Goal: Obtain resource: Obtain resource

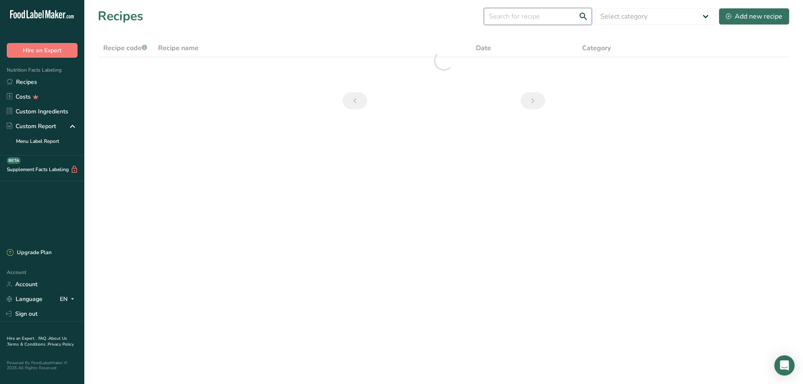
click at [546, 18] on input "text" at bounding box center [538, 16] width 108 height 17
type input "chicken"
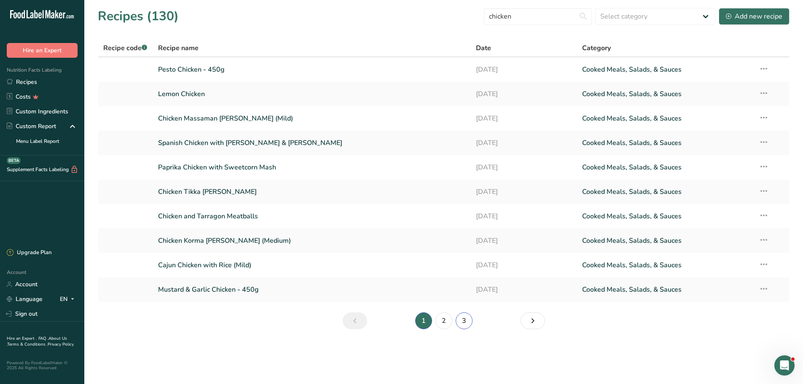
click at [469, 322] on link "3" at bounding box center [463, 320] width 17 height 17
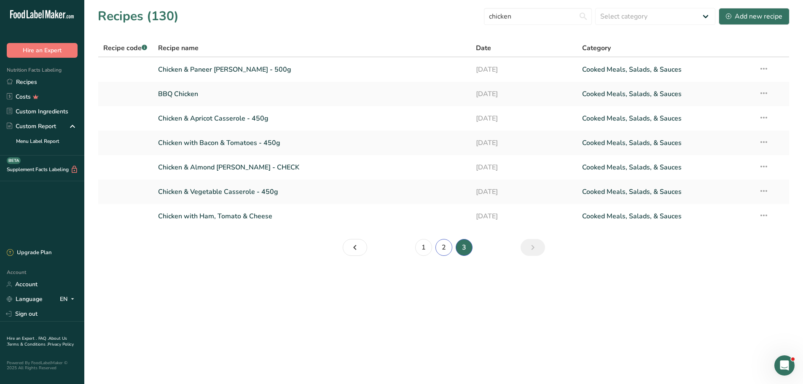
click at [442, 250] on link "2" at bounding box center [443, 247] width 17 height 17
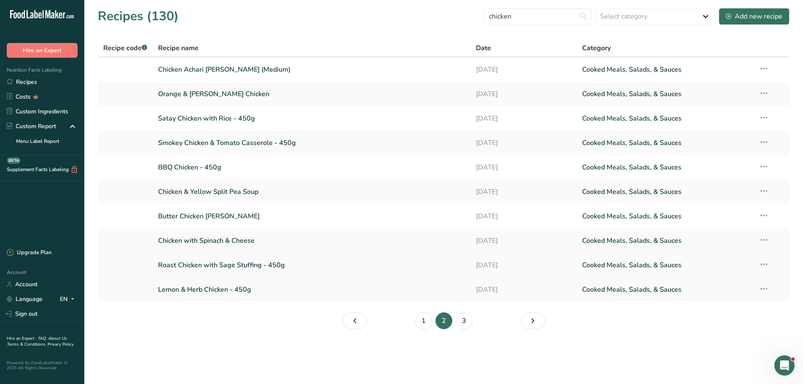
click at [207, 265] on link "Roast Chicken with Sage Stuffing - 450g" at bounding box center [312, 265] width 308 height 18
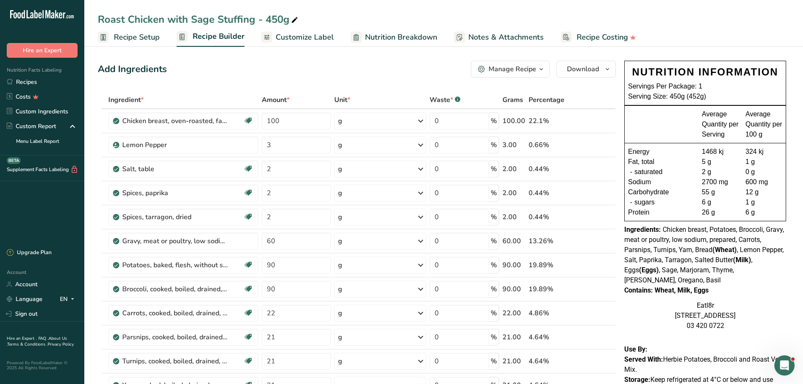
drag, startPoint x: 24, startPoint y: 80, endPoint x: 623, endPoint y: 113, distance: 599.6
click at [24, 80] on link "Recipes" at bounding box center [42, 82] width 84 height 15
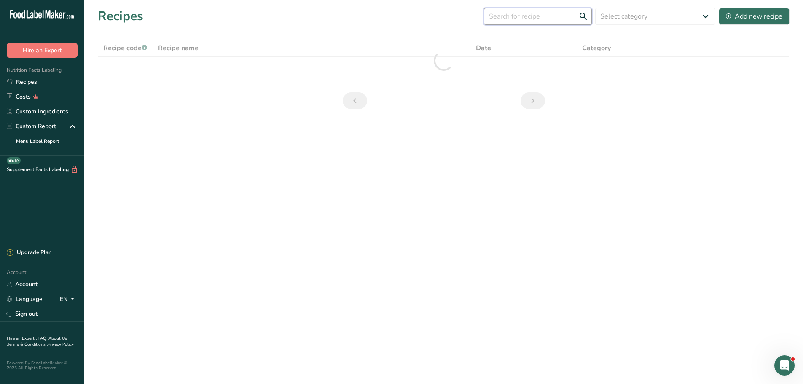
click at [550, 13] on input "text" at bounding box center [538, 16] width 108 height 17
type input "lamb"
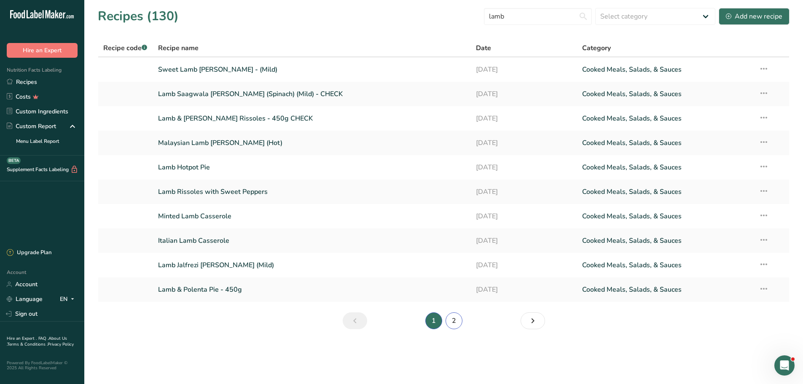
click at [458, 324] on link "2" at bounding box center [453, 320] width 17 height 17
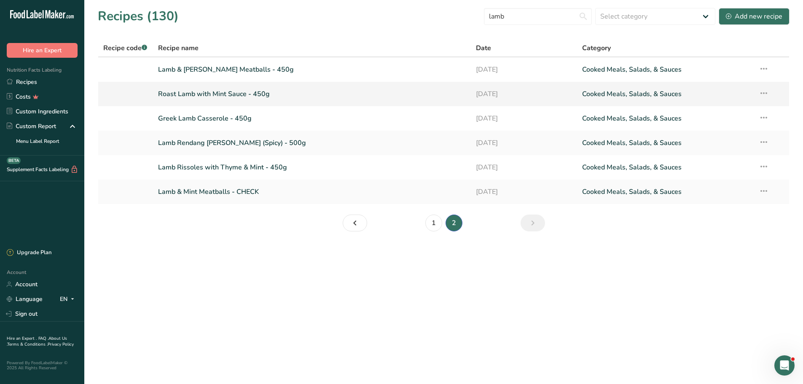
click at [212, 93] on link "Roast Lamb with Mint Sauce - 450g" at bounding box center [312, 94] width 308 height 18
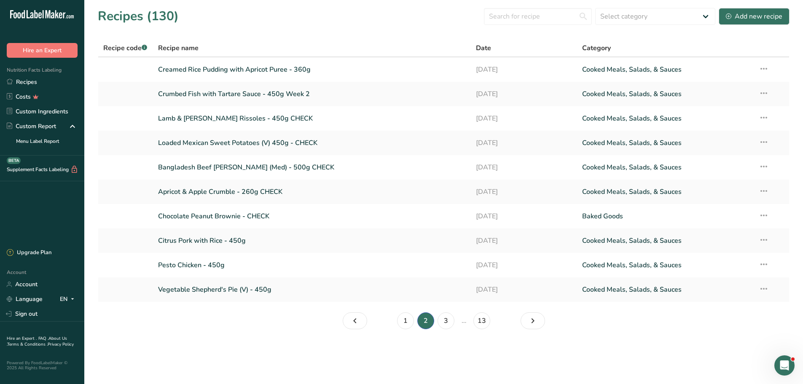
click at [410, 313] on li "1" at bounding box center [405, 320] width 20 height 17
click at [405, 321] on link "1" at bounding box center [405, 320] width 17 height 17
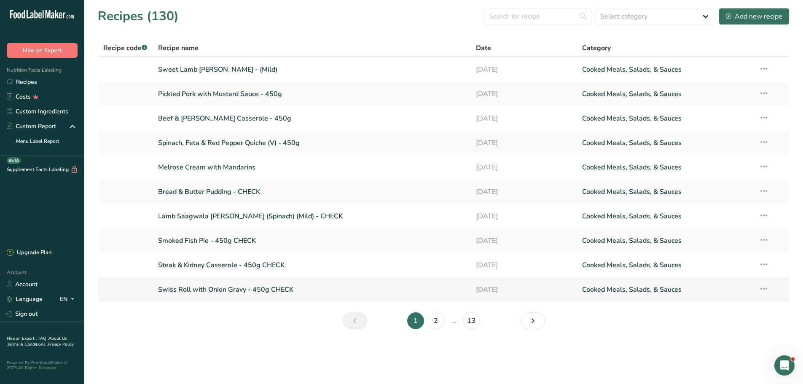
click at [228, 288] on link "Swiss Roll with Onion Gravy - 450g CHECK" at bounding box center [312, 290] width 308 height 18
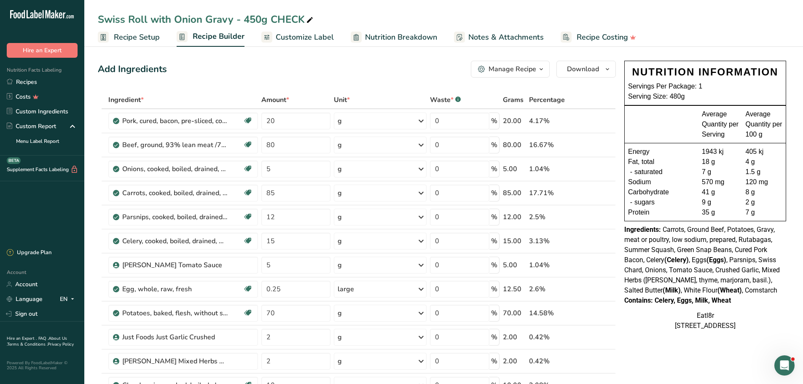
click at [251, 19] on div "Swiss Roll with Onion Gravy - 450g CHECK" at bounding box center [206, 19] width 217 height 15
click at [252, 18] on input "Swiss Roll with Onion Gravy - 450g CHECK" at bounding box center [443, 19] width 691 height 15
type input "Swiss Roll with Onion Gravy - 480g CHECK"
click at [724, 263] on b "(Eggs)" at bounding box center [716, 260] width 20 height 8
click at [30, 86] on link "Recipes" at bounding box center [42, 82] width 84 height 15
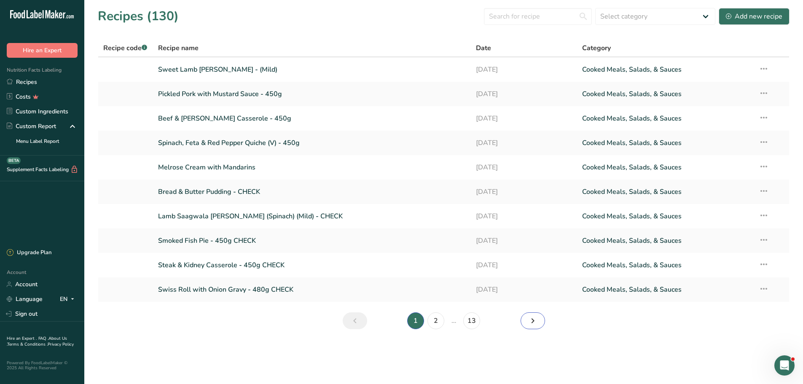
click at [535, 320] on icon "Next page" at bounding box center [533, 320] width 10 height 15
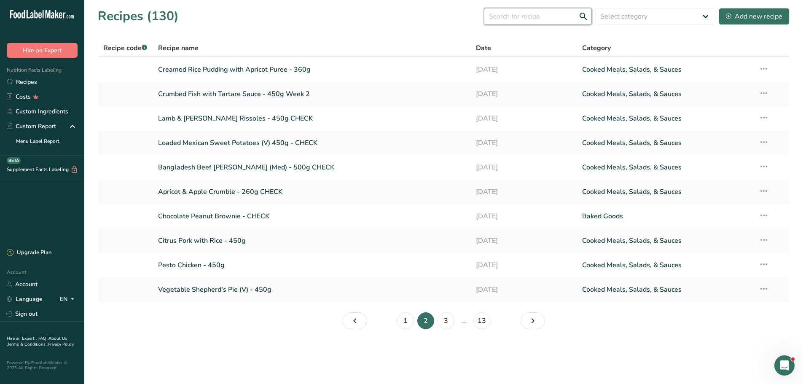
click at [519, 15] on input "text" at bounding box center [538, 16] width 108 height 17
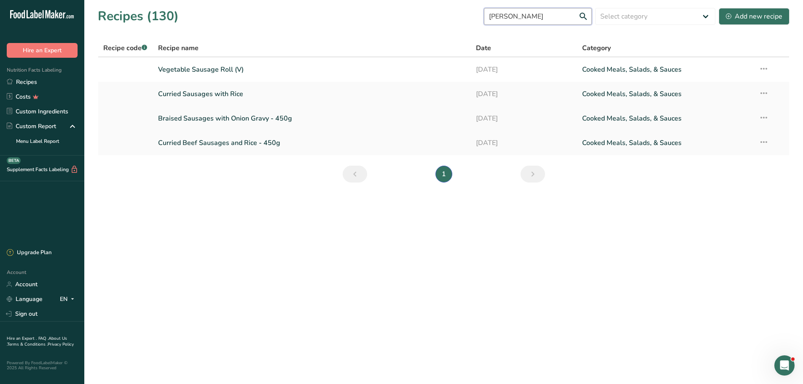
type input "[PERSON_NAME]"
click at [199, 115] on link "Braised Sausages with Onion Gravy - 450g" at bounding box center [312, 119] width 308 height 18
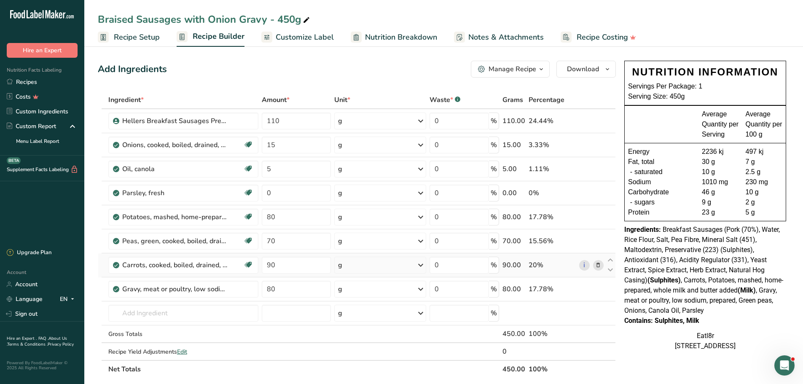
drag, startPoint x: 27, startPoint y: 81, endPoint x: 424, endPoint y: 270, distance: 439.1
click at [27, 81] on link "Recipes" at bounding box center [42, 82] width 84 height 15
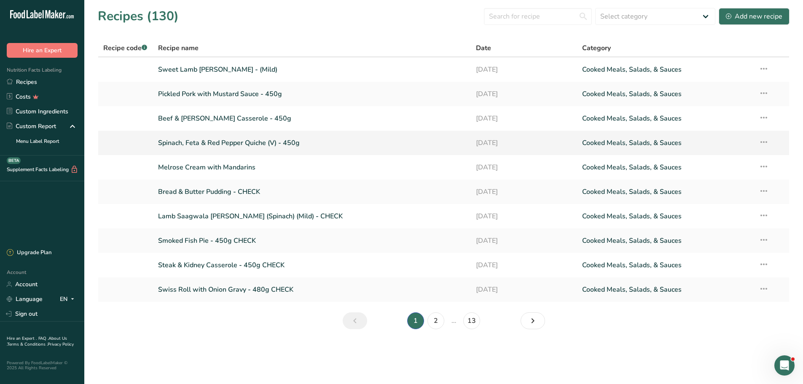
click at [214, 145] on link "Spinach, Feta & Red Pepper Quiche (V) - 450g" at bounding box center [312, 143] width 308 height 18
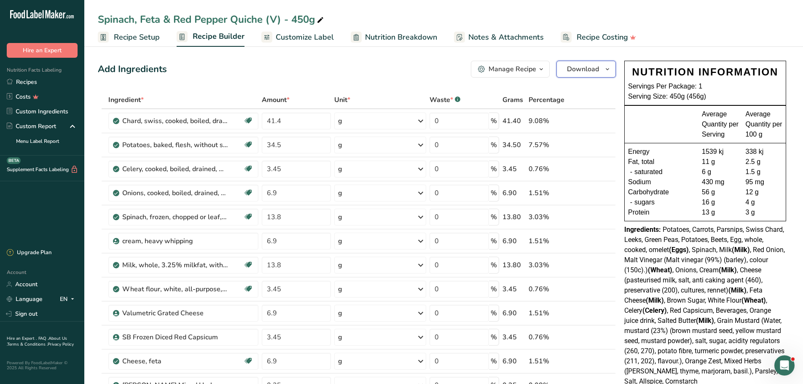
click at [608, 67] on icon "button" at bounding box center [607, 69] width 7 height 11
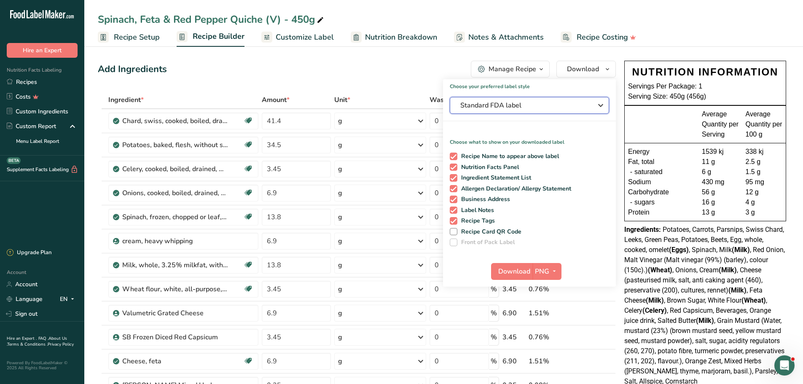
click at [592, 104] on div "Standard FDA label" at bounding box center [529, 105] width 138 height 10
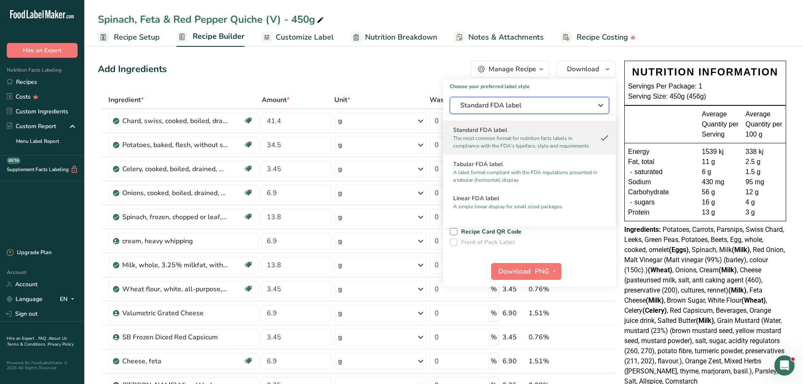
click at [592, 104] on div "Standard FDA label" at bounding box center [529, 105] width 138 height 10
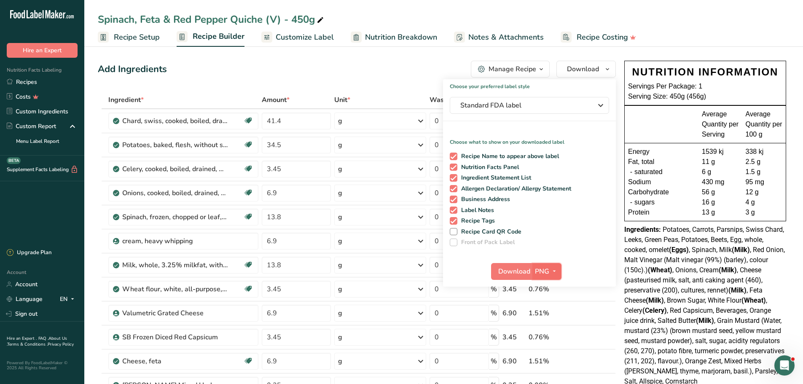
click at [553, 271] on icon "button" at bounding box center [554, 271] width 7 height 11
click at [550, 328] on link "PDF" at bounding box center [547, 330] width 27 height 14
click at [514, 271] on span "Download" at bounding box center [514, 271] width 32 height 10
click at [23, 83] on link "Recipes" at bounding box center [42, 82] width 84 height 15
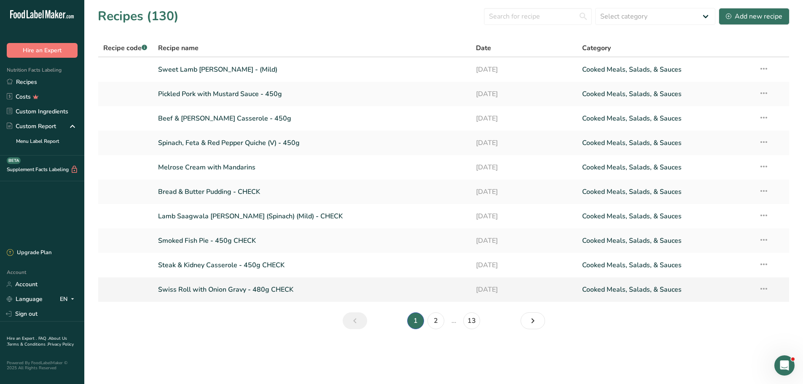
click at [193, 292] on link "Swiss Roll with Onion Gravy - 480g CHECK" at bounding box center [312, 290] width 308 height 18
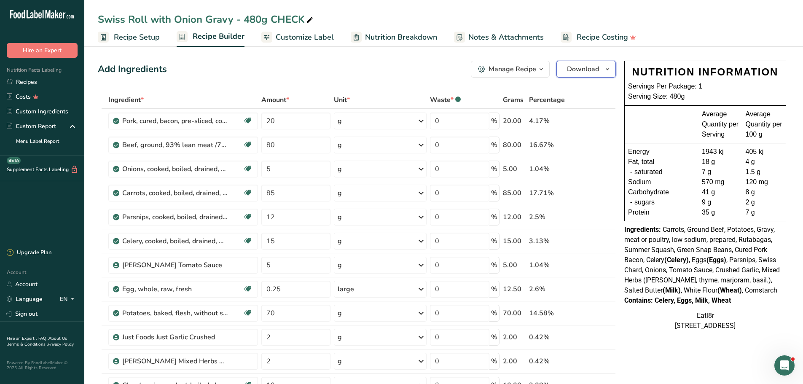
click at [606, 65] on icon "button" at bounding box center [607, 69] width 7 height 11
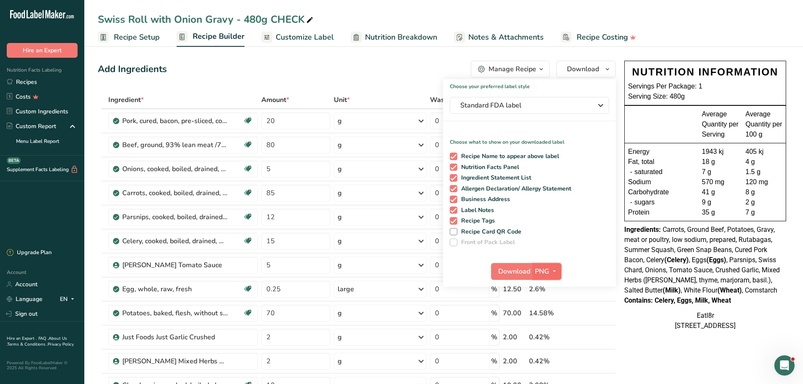
click at [551, 271] on icon "button" at bounding box center [554, 271] width 7 height 11
click at [548, 329] on link "PDF" at bounding box center [547, 330] width 27 height 14
click at [513, 273] on span "Download" at bounding box center [514, 271] width 32 height 10
click at [688, 214] on div "Protein" at bounding box center [665, 212] width 74 height 10
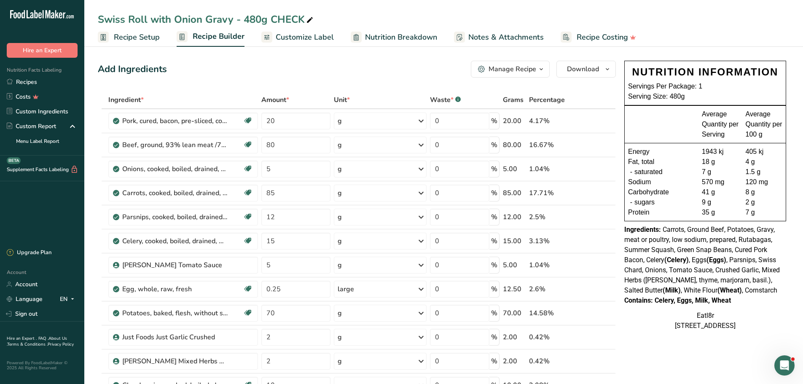
drag, startPoint x: 28, startPoint y: 83, endPoint x: 722, endPoint y: 372, distance: 751.8
click at [29, 83] on link "Recipes" at bounding box center [42, 82] width 84 height 15
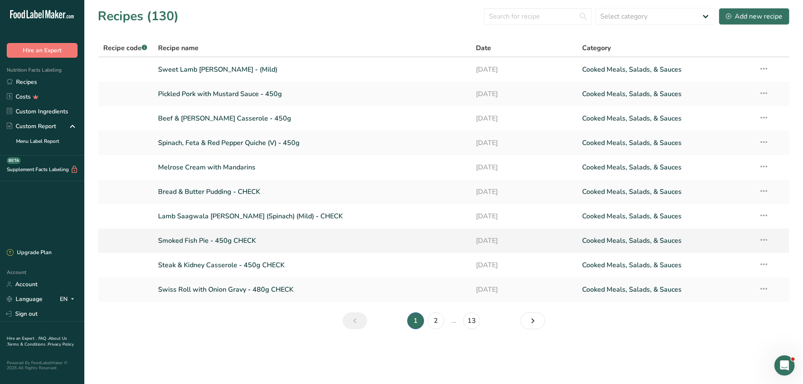
click at [197, 237] on link "Smoked Fish Pie - 450g CHECK" at bounding box center [312, 241] width 308 height 18
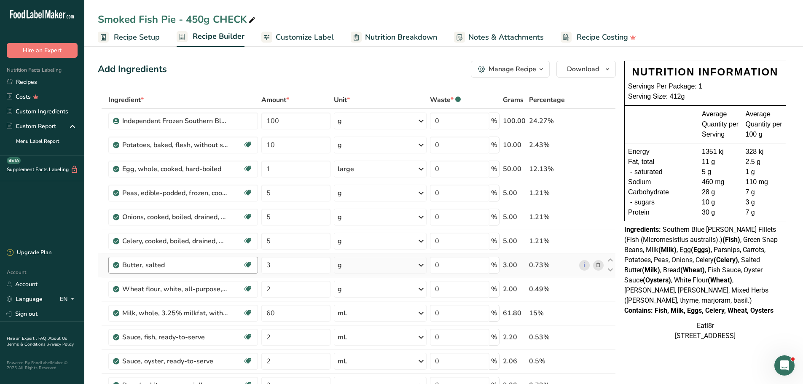
drag, startPoint x: 23, startPoint y: 75, endPoint x: 147, endPoint y: 273, distance: 233.8
click at [23, 75] on link "Recipes" at bounding box center [42, 82] width 84 height 15
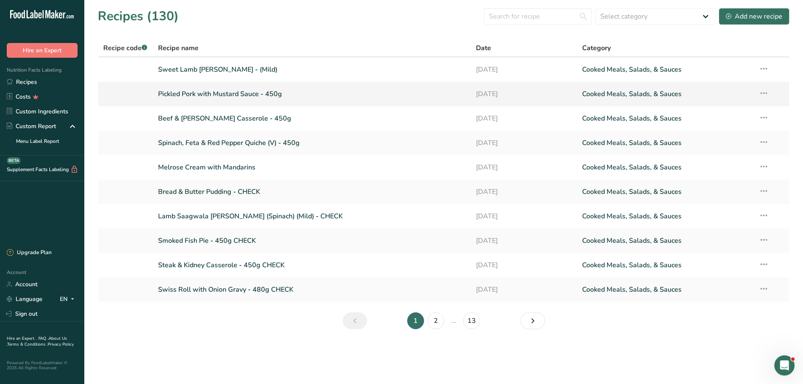
click at [214, 94] on link "Pickled Pork with Mustard Sauce - 450g" at bounding box center [312, 94] width 308 height 18
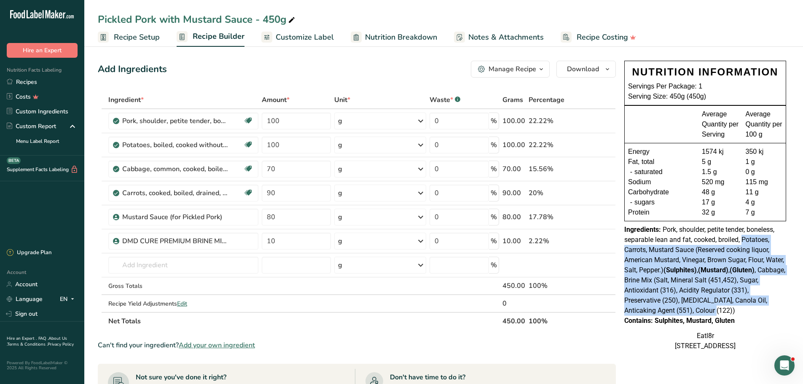
drag, startPoint x: 742, startPoint y: 240, endPoint x: 773, endPoint y: 305, distance: 72.8
click at [773, 305] on div "Ingredients: Pork, shoulder, petite tender, boneless, separable lean and fat, c…" at bounding box center [705, 270] width 162 height 91
copy span "Potatoes, Carrots, Mustard Sauce (Reserved cooking liquor, American Mustard, Vi…"
click at [731, 294] on span "Pork, shoulder, petite tender, boneless, separable lean and fat, cooked, broile…" at bounding box center [704, 269] width 161 height 89
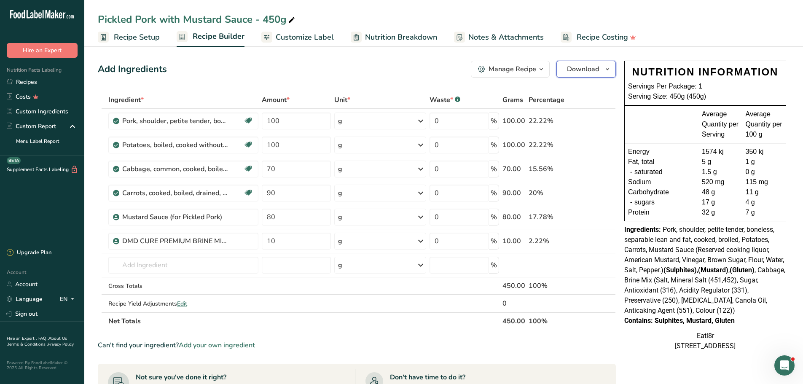
drag, startPoint x: 610, startPoint y: 67, endPoint x: 617, endPoint y: 76, distance: 11.5
click at [610, 67] on icon "button" at bounding box center [607, 69] width 7 height 11
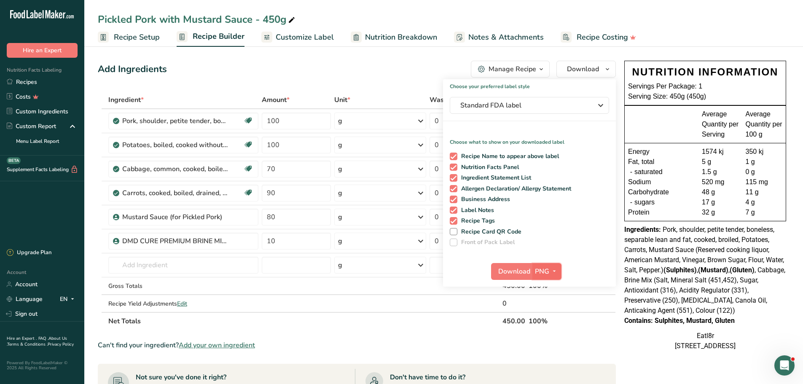
click at [554, 266] on icon "button" at bounding box center [554, 271] width 7 height 11
click at [549, 331] on link "PDF" at bounding box center [547, 330] width 27 height 14
click at [516, 268] on span "Download" at bounding box center [514, 271] width 32 height 10
click at [27, 80] on link "Recipes" at bounding box center [42, 82] width 84 height 15
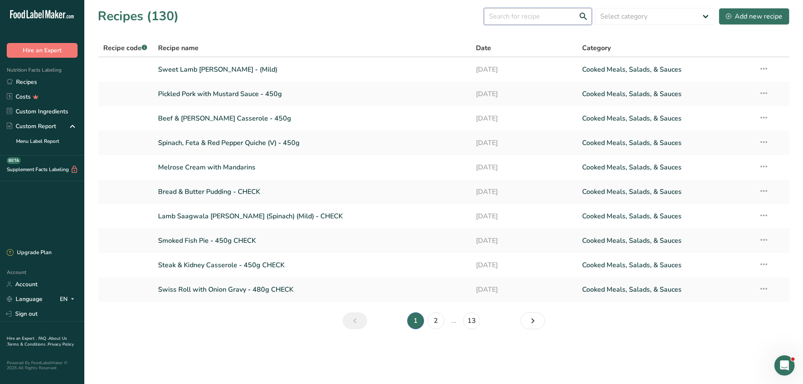
click at [513, 16] on input "text" at bounding box center [538, 16] width 108 height 17
type input "ROAST"
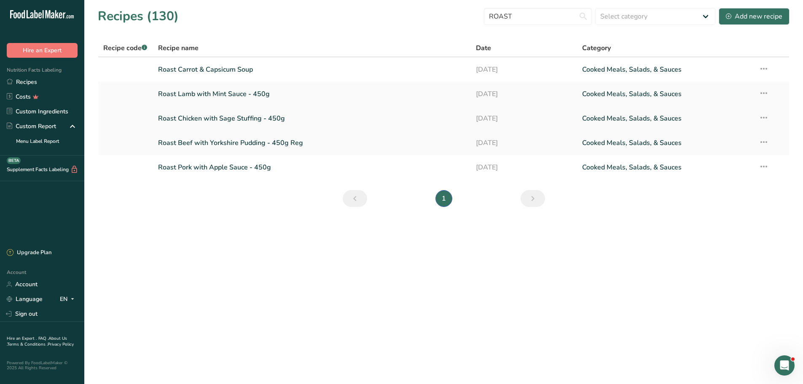
click at [198, 116] on link "Roast Chicken with Sage Stuffing - 450g" at bounding box center [312, 119] width 308 height 18
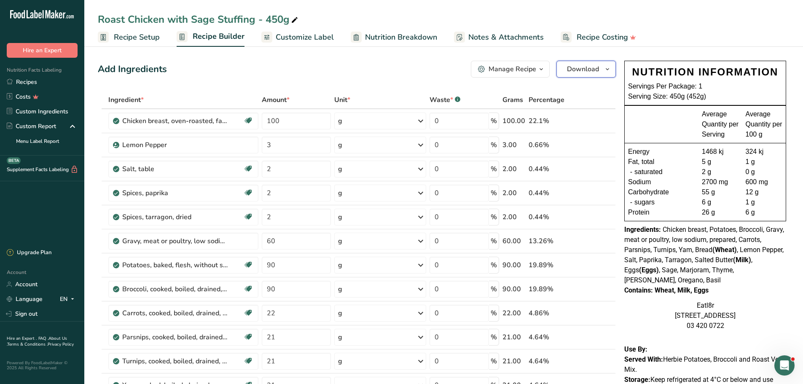
click at [608, 66] on icon "button" at bounding box center [607, 69] width 7 height 11
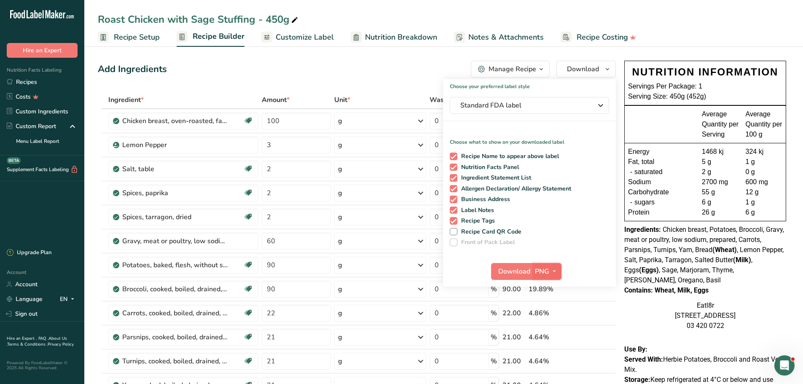
click at [546, 272] on span "PNG" at bounding box center [542, 271] width 14 height 10
click at [551, 327] on link "PDF" at bounding box center [547, 330] width 27 height 14
click at [520, 272] on span "Download" at bounding box center [514, 271] width 32 height 10
click at [22, 85] on link "Recipes" at bounding box center [42, 82] width 84 height 15
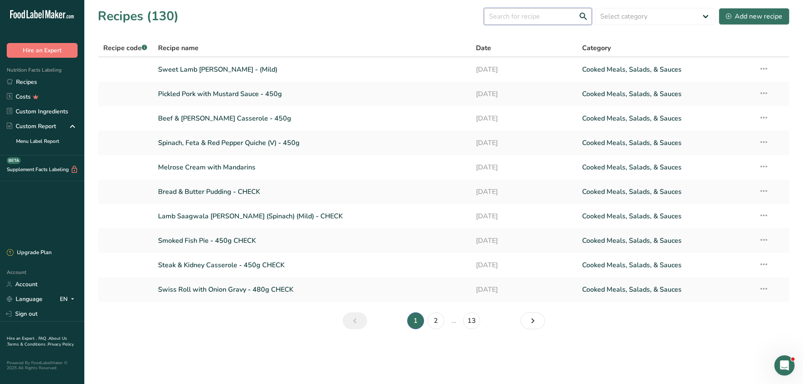
click at [534, 15] on input "text" at bounding box center [538, 16] width 108 height 17
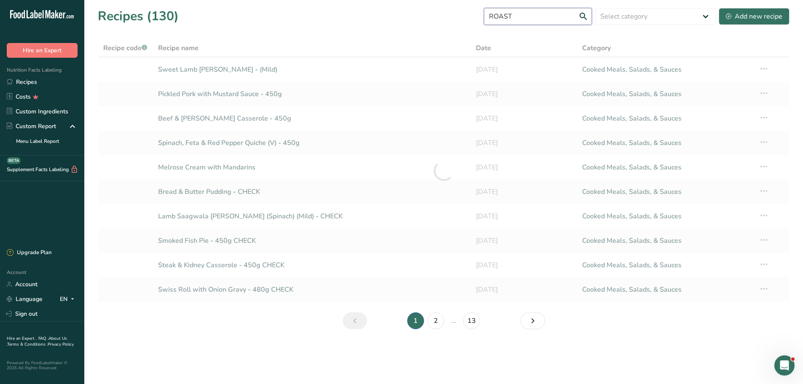
type input "ROAST"
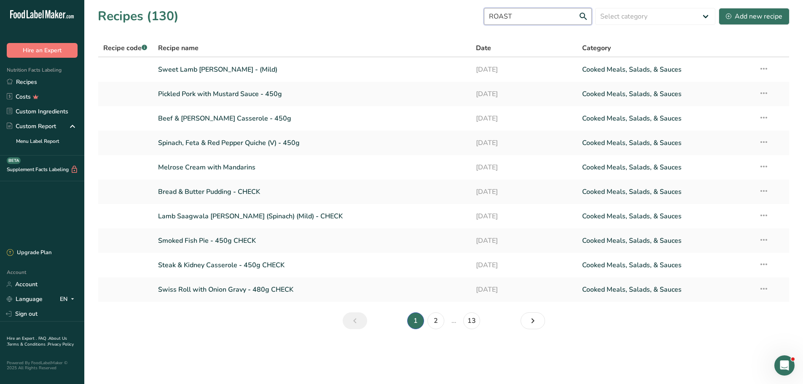
click at [585, 16] on input "ROAST" at bounding box center [538, 16] width 108 height 17
drag, startPoint x: 630, startPoint y: 11, endPoint x: 635, endPoint y: 5, distance: 7.5
click at [631, 11] on select "Select category All Baked Goods Beverages Confectionery Cooked Meals, Salads, &…" at bounding box center [655, 16] width 120 height 17
select select
click at [595, 8] on select "Select category All Baked Goods Beverages Confectionery Cooked Meals, Salads, &…" at bounding box center [655, 16] width 120 height 17
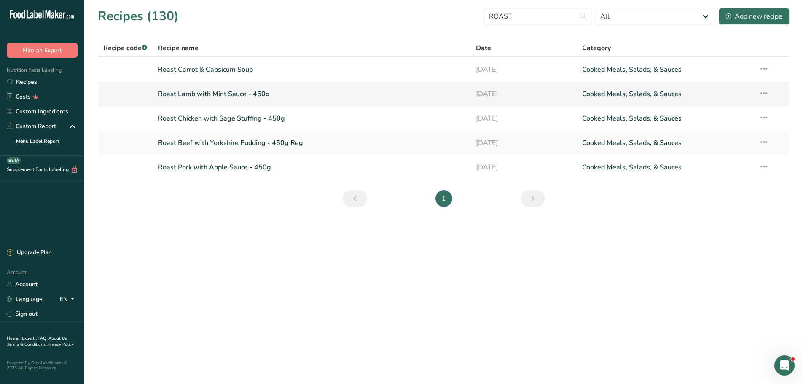
click at [198, 95] on link "Roast Lamb with Mint Sauce - 450g" at bounding box center [312, 94] width 308 height 18
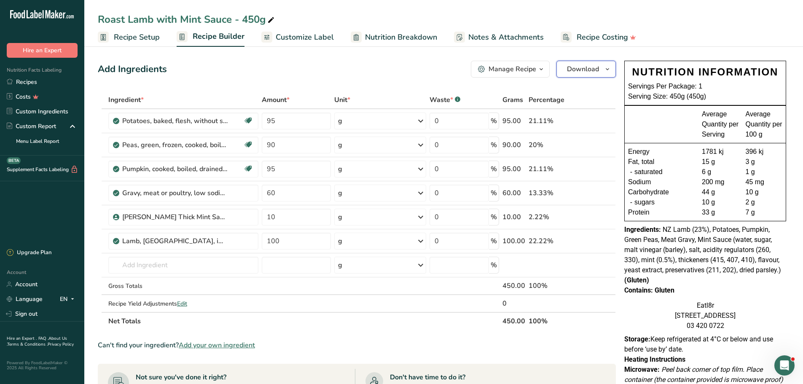
click at [608, 67] on icon "button" at bounding box center [607, 69] width 7 height 11
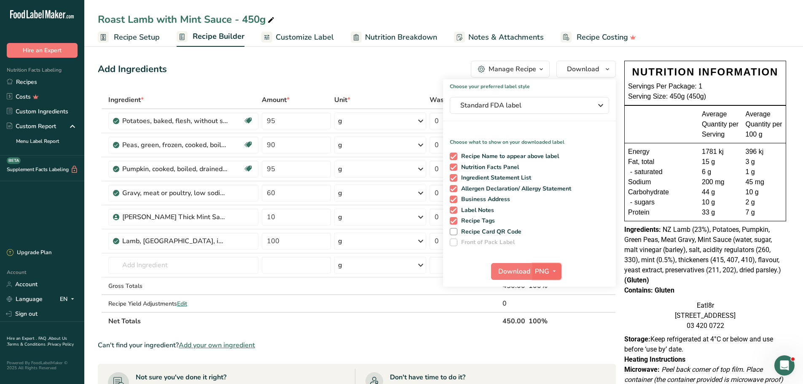
click at [551, 271] on icon "button" at bounding box center [554, 271] width 7 height 11
click at [550, 328] on link "PDF" at bounding box center [547, 330] width 27 height 14
click at [508, 271] on span "Download" at bounding box center [514, 271] width 32 height 10
click at [154, 71] on div "Add Ingredients" at bounding box center [132, 69] width 69 height 14
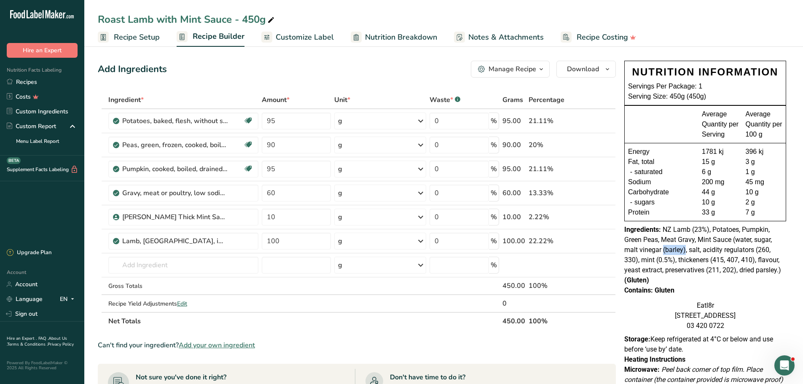
click at [686, 252] on span "NZ Lamb (23%), Potatoes, Pumpkin, Green Peas, Meat Gravy, Mint Sauce (water, su…" at bounding box center [702, 254] width 157 height 59
click at [685, 292] on div "Contains: Gluten" at bounding box center [705, 290] width 162 height 10
click at [294, 38] on span "Customize Label" at bounding box center [305, 37] width 58 height 11
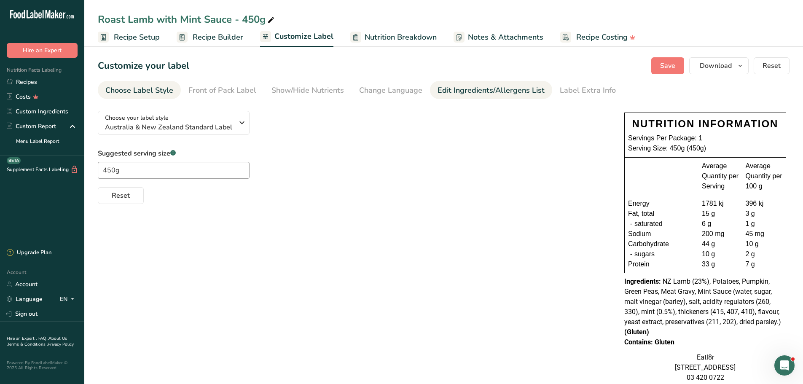
click at [467, 93] on div "Edit Ingredients/Allergens List" at bounding box center [490, 90] width 107 height 11
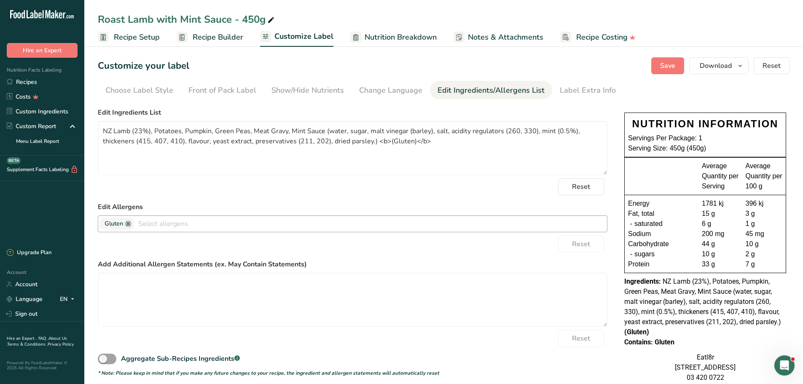
click at [202, 226] on input "text" at bounding box center [370, 223] width 473 height 13
type input "B"
type input "Barley"
click at [22, 78] on link "Recipes" at bounding box center [42, 82] width 84 height 15
